Goal: Task Accomplishment & Management: Manage account settings

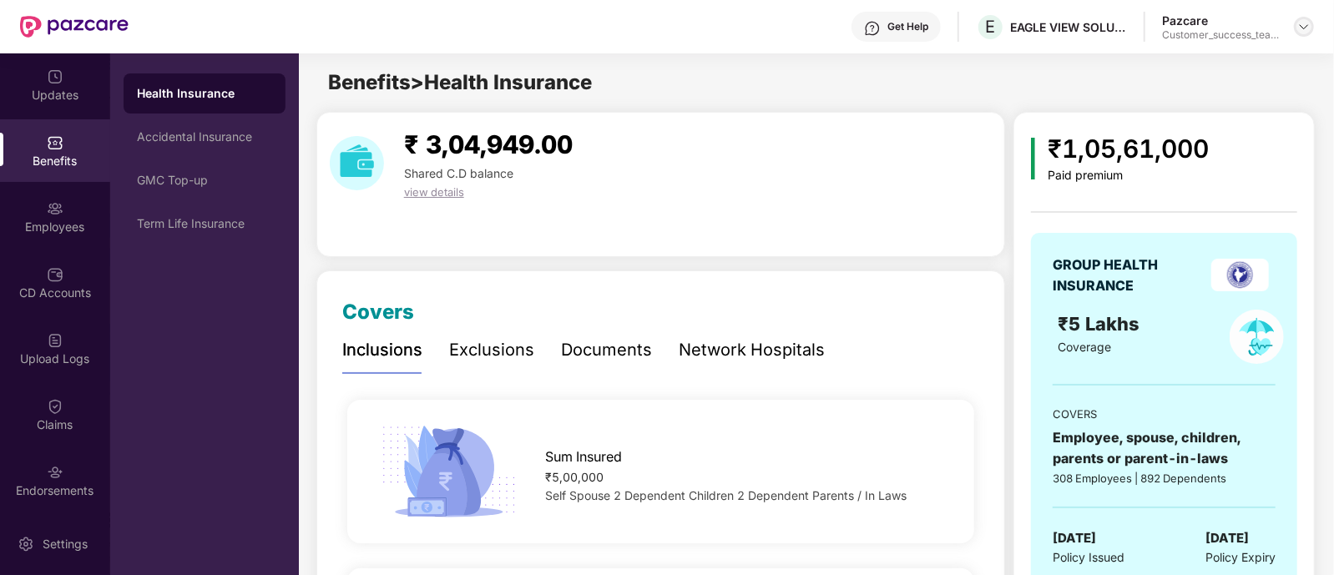
click at [1310, 28] on img at bounding box center [1304, 26] width 13 height 13
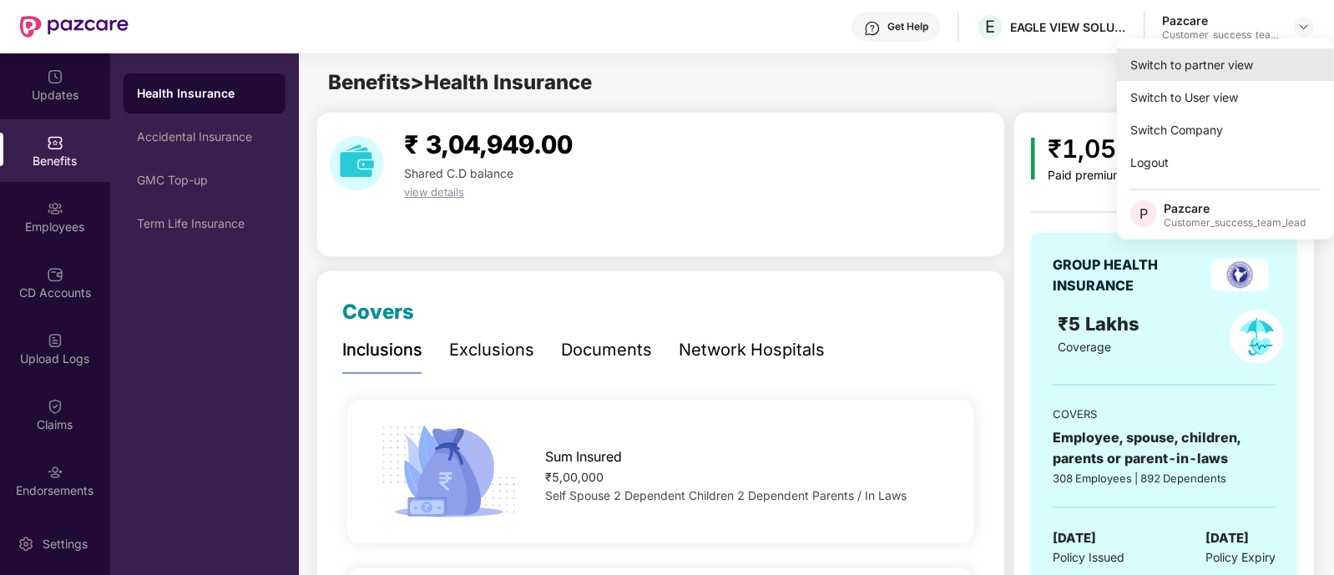
click at [1146, 53] on div "Switch to partner view" at bounding box center [1225, 64] width 217 height 33
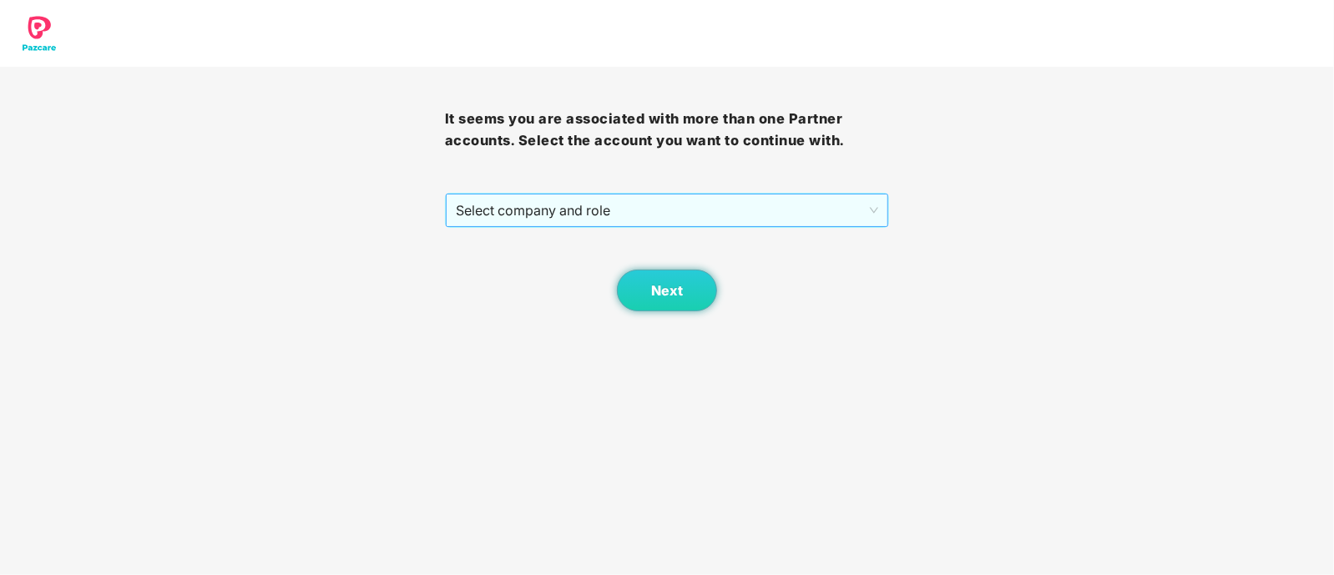
click at [647, 214] on span "Select company and role" at bounding box center [667, 211] width 423 height 32
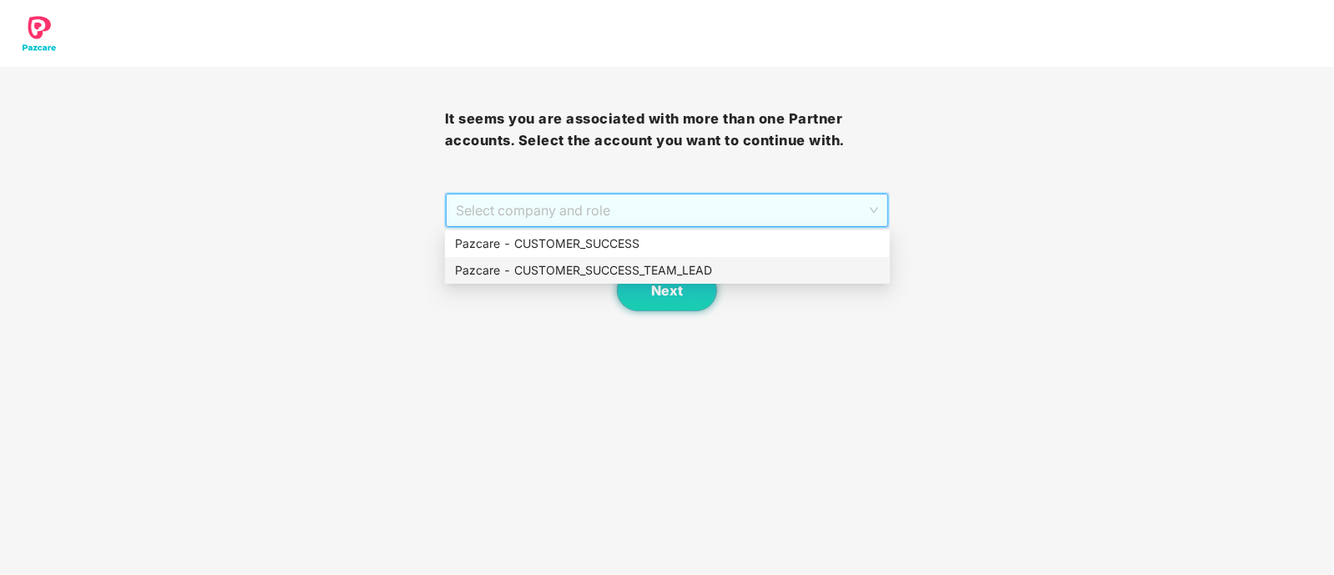
click at [657, 259] on div "Pazcare - CUSTOMER_SUCCESS_TEAM_LEAD" at bounding box center [667, 270] width 445 height 27
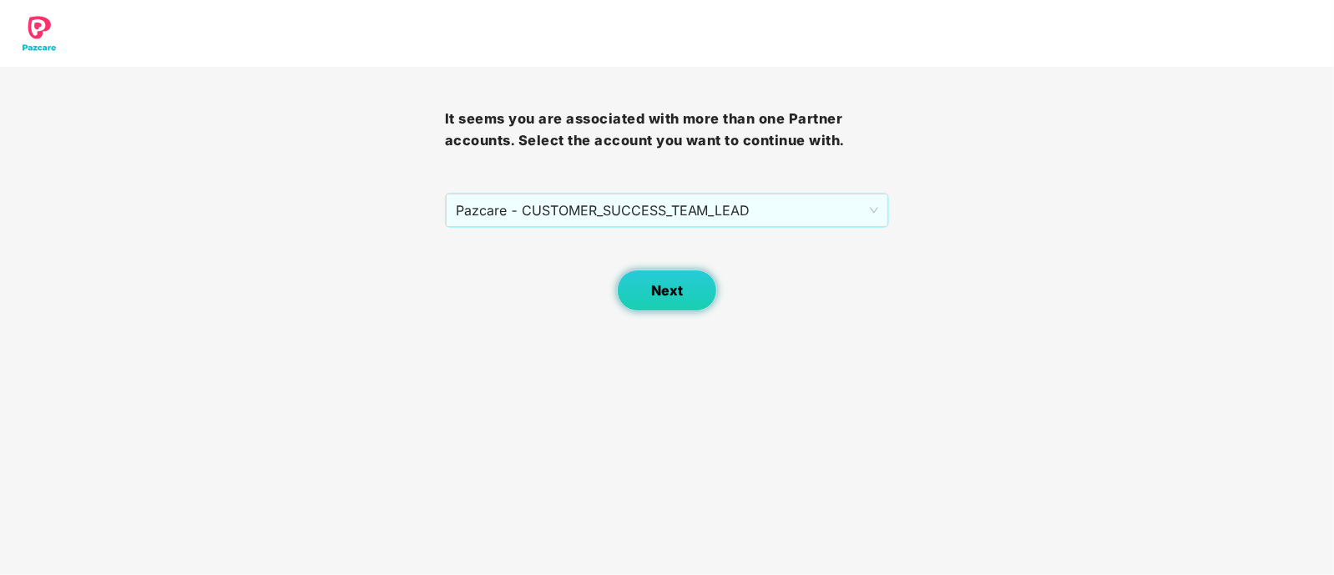
click at [675, 305] on button "Next" at bounding box center [667, 291] width 100 height 42
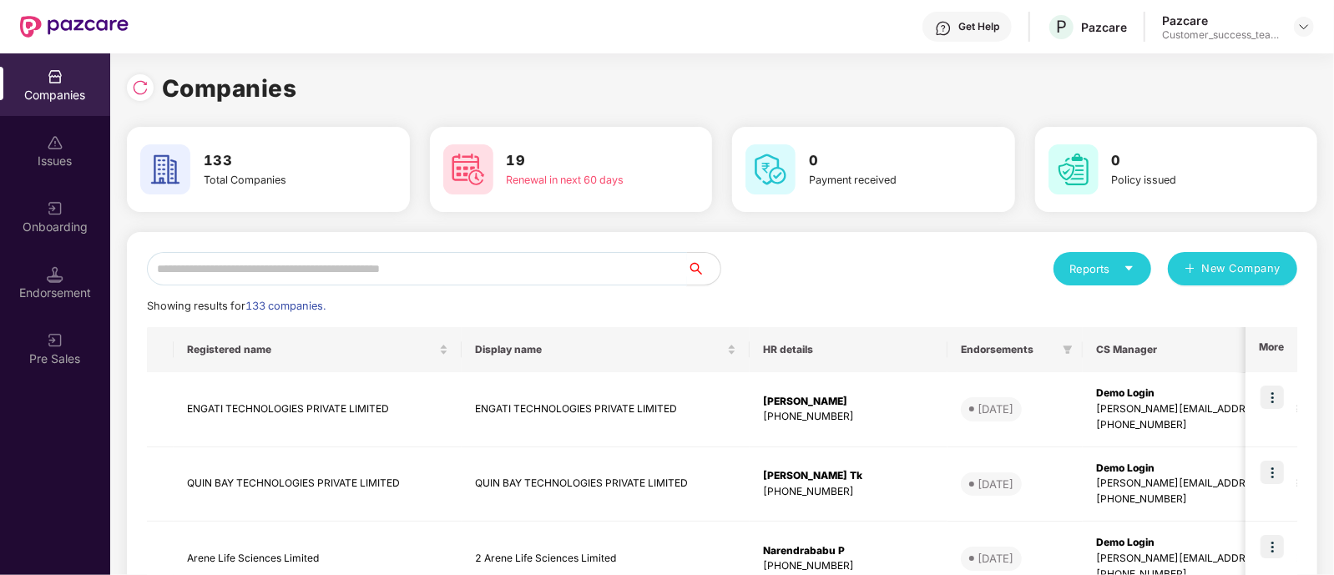
click at [460, 266] on input "text" at bounding box center [417, 268] width 540 height 33
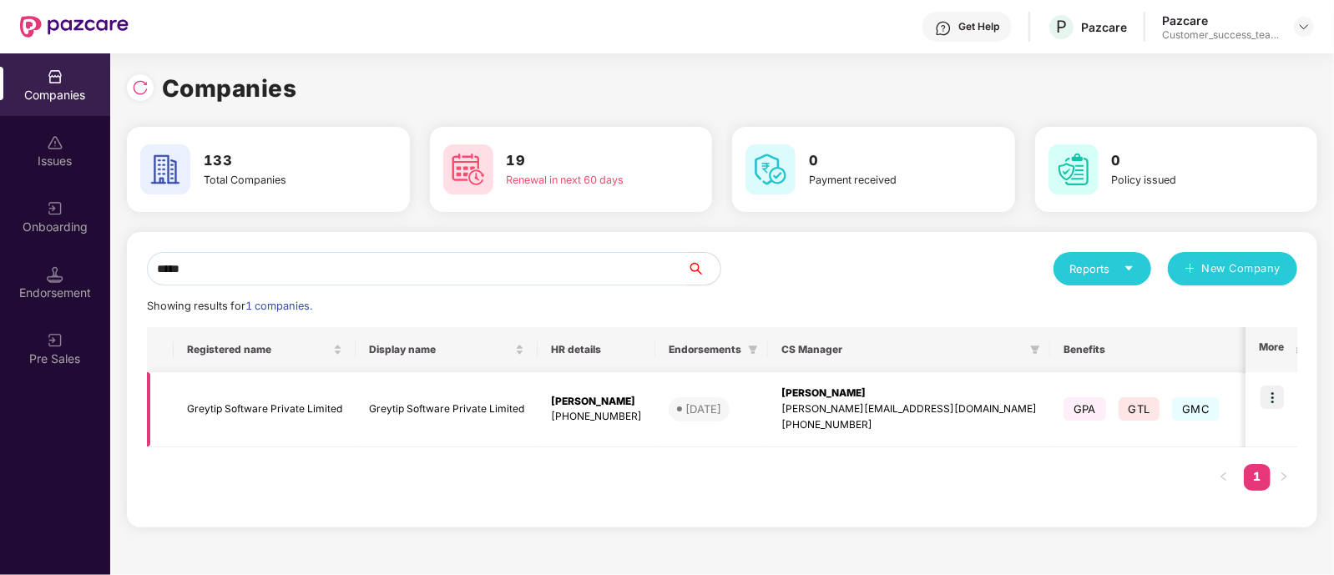
type input "*****"
click at [1276, 389] on img at bounding box center [1272, 397] width 23 height 23
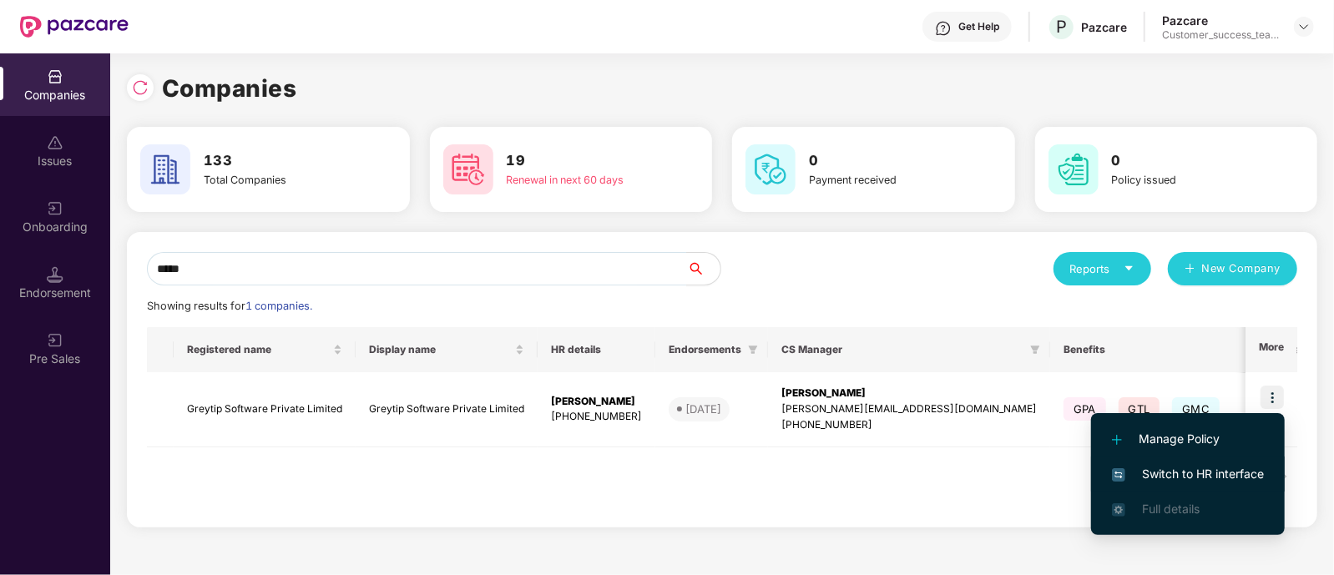
click at [1209, 473] on span "Switch to HR interface" at bounding box center [1188, 474] width 152 height 18
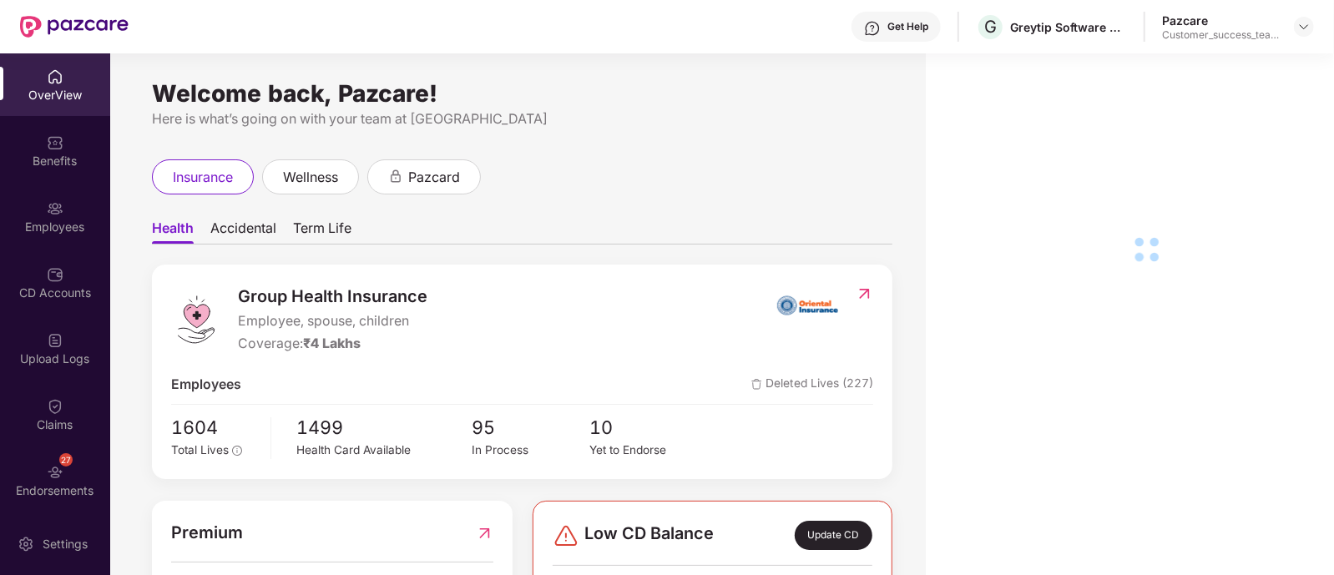
click at [27, 219] on div "Employees" at bounding box center [55, 227] width 110 height 17
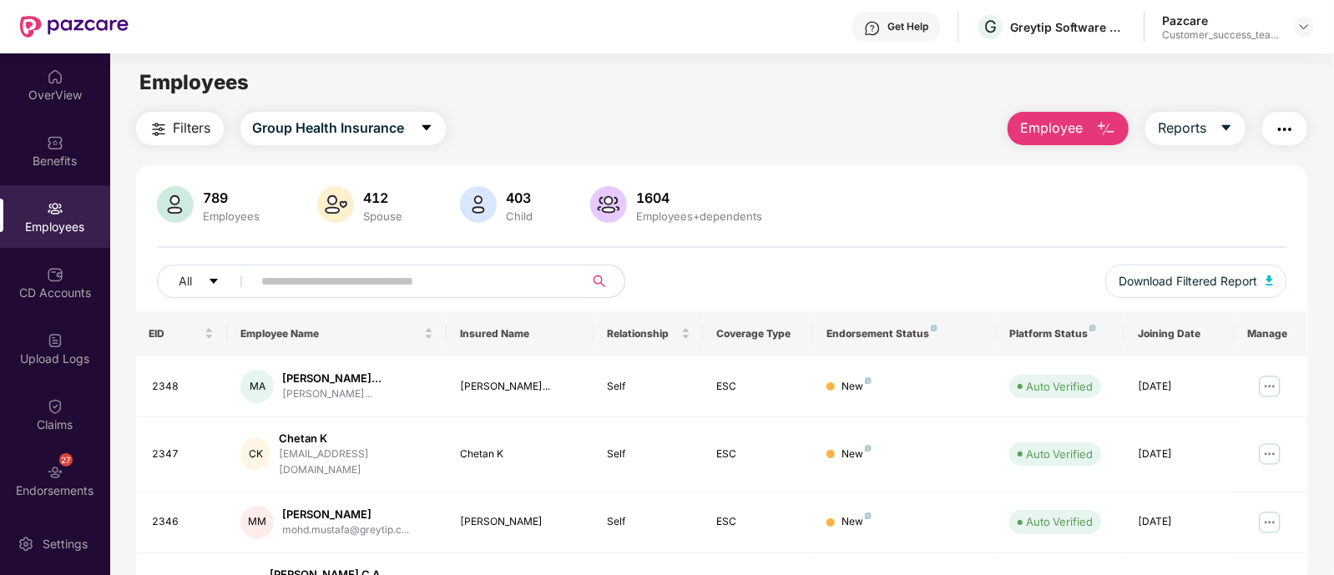
click at [27, 219] on div "Employees" at bounding box center [55, 227] width 110 height 17
click at [1307, 30] on img at bounding box center [1304, 26] width 13 height 13
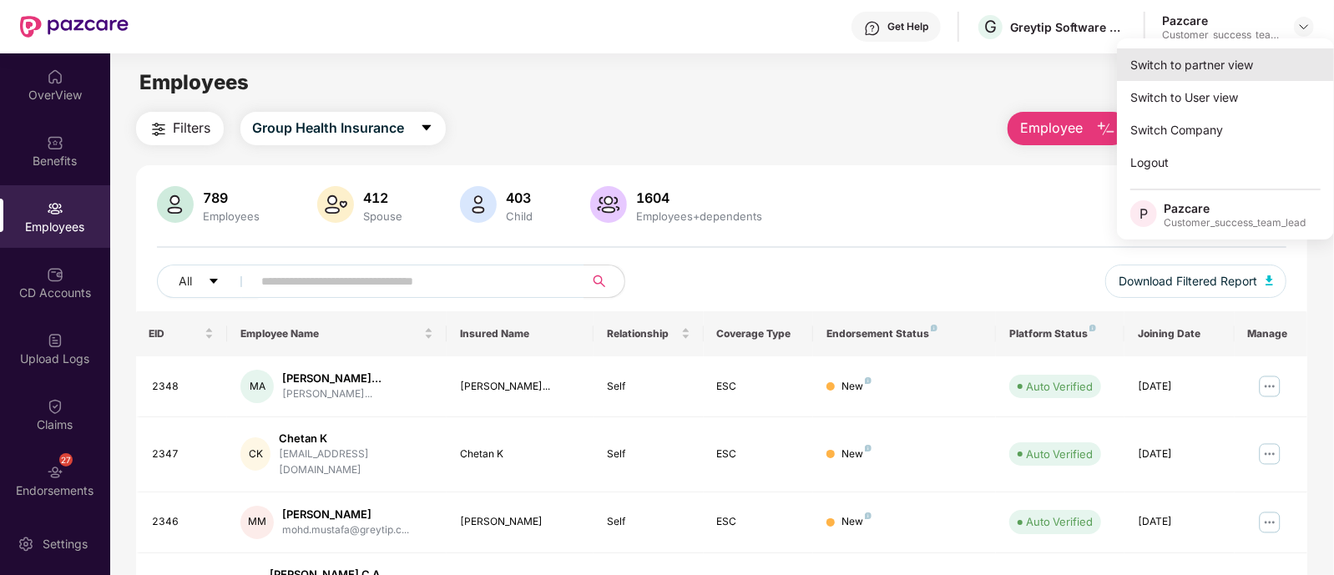
click at [1176, 63] on div "Switch to partner view" at bounding box center [1225, 64] width 217 height 33
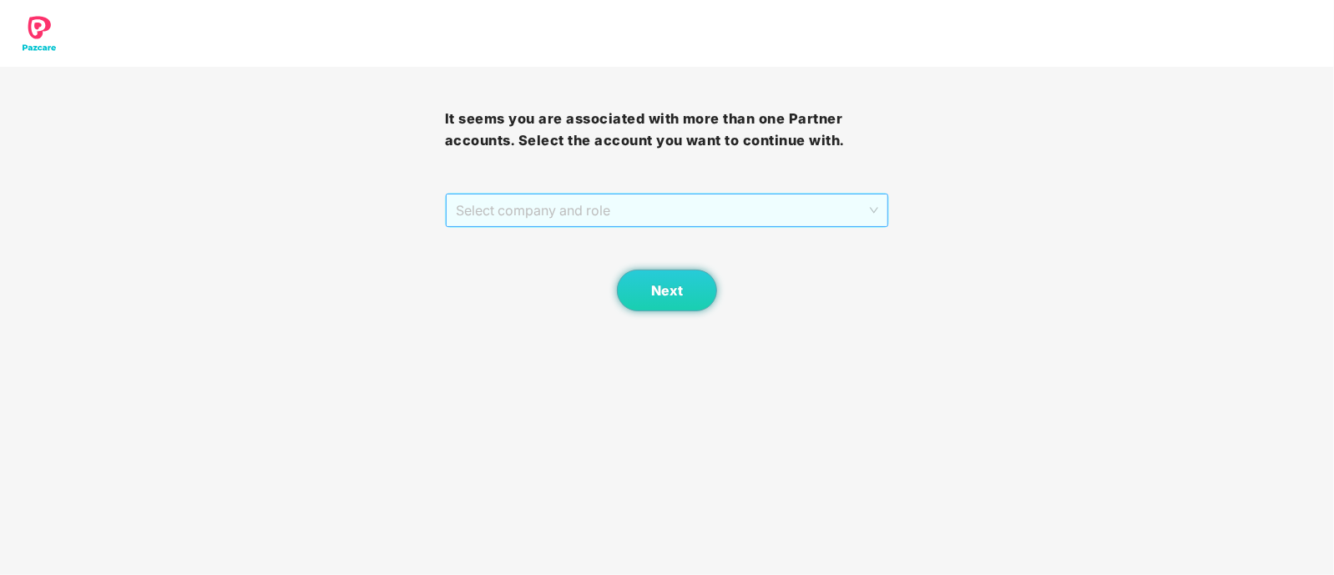
click at [630, 215] on span "Select company and role" at bounding box center [667, 211] width 423 height 32
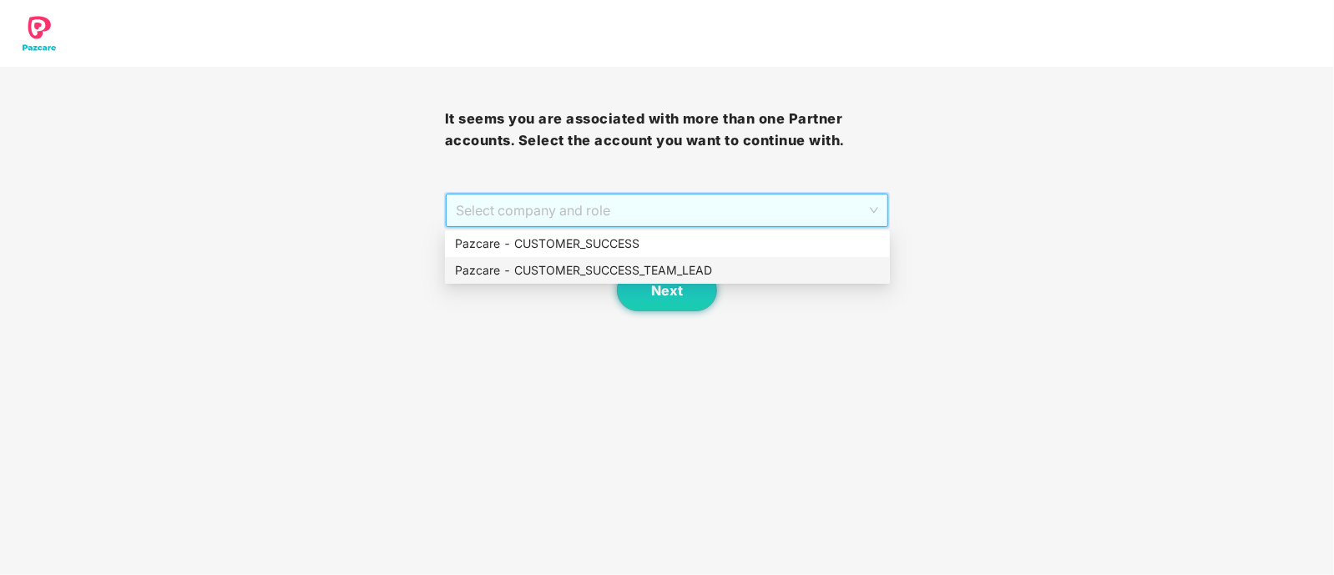
click at [584, 260] on div "Pazcare - CUSTOMER_SUCCESS_TEAM_LEAD" at bounding box center [667, 270] width 445 height 27
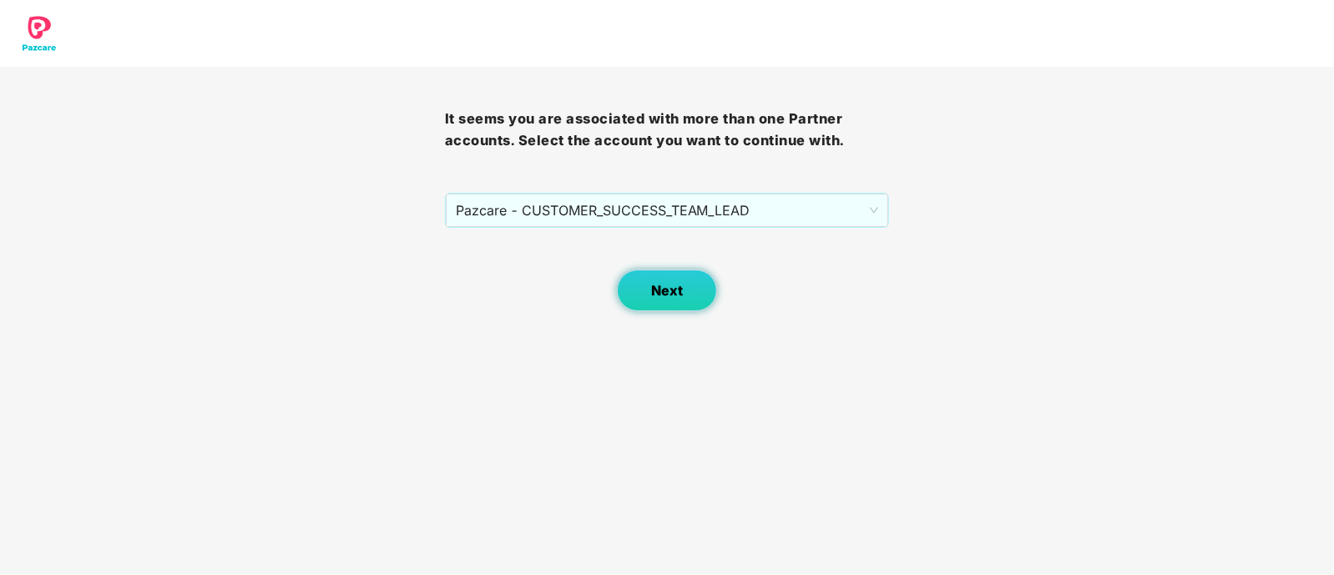
click at [649, 294] on button "Next" at bounding box center [667, 291] width 100 height 42
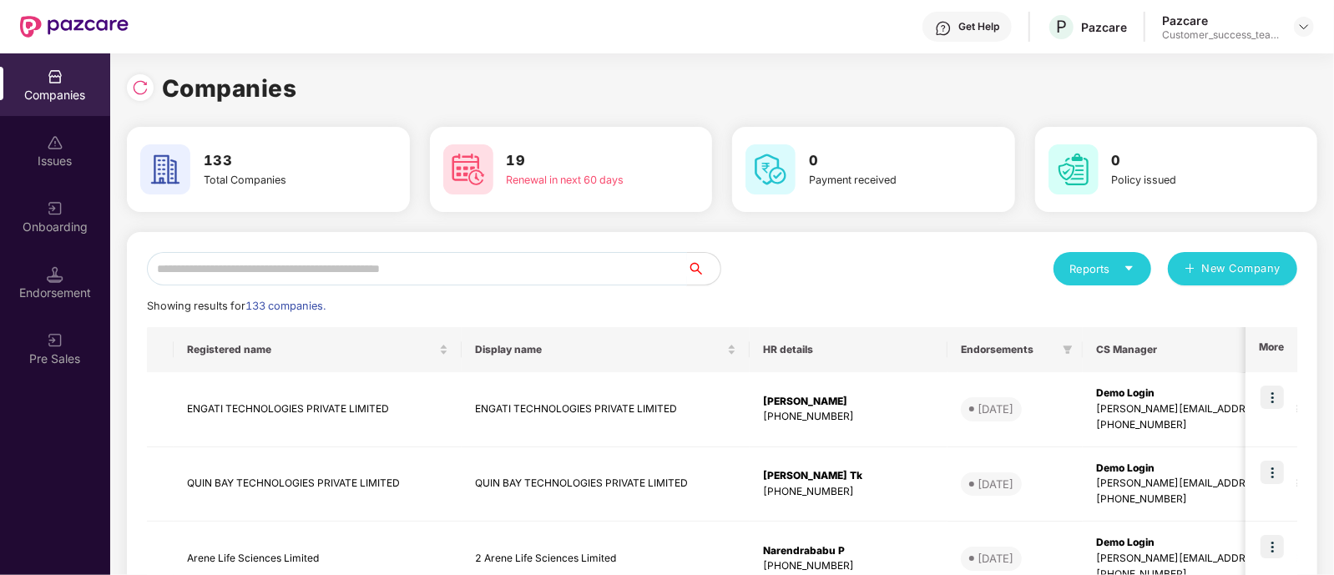
click at [450, 278] on input "text" at bounding box center [417, 268] width 540 height 33
